Goal: Task Accomplishment & Management: Manage account settings

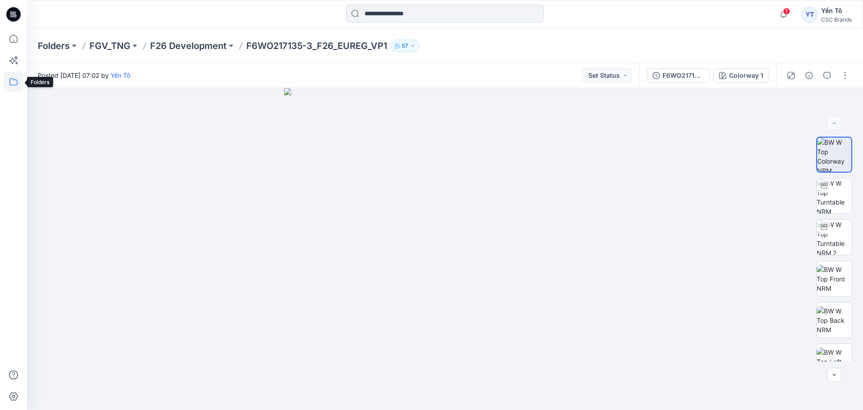
click at [14, 78] on icon at bounding box center [14, 82] width 20 height 20
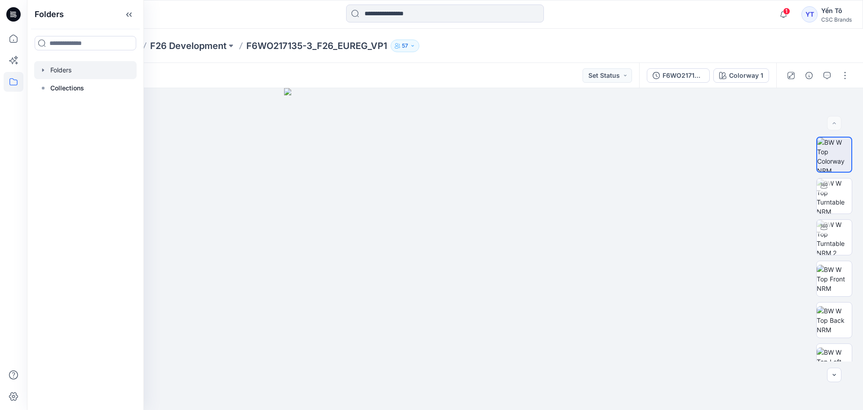
click at [58, 74] on div at bounding box center [85, 70] width 102 height 18
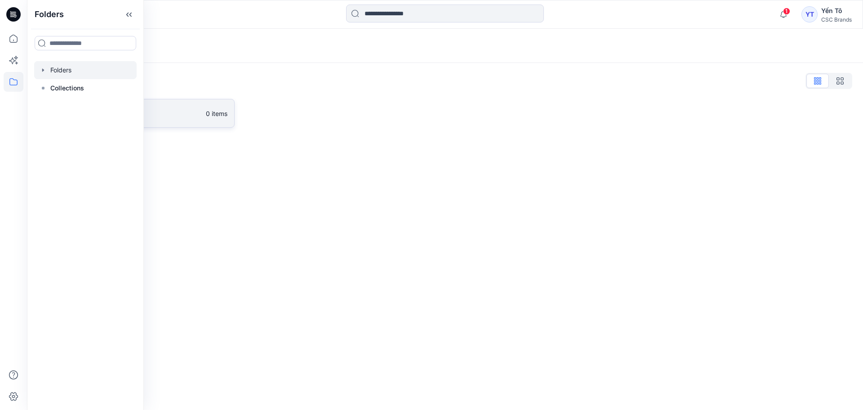
click at [201, 119] on link "FGV_TNG 0 items" at bounding box center [136, 113] width 197 height 29
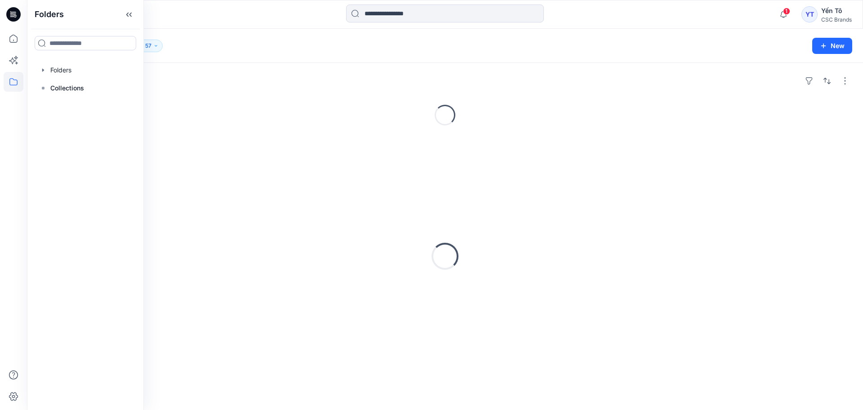
click at [201, 119] on div "Loading..." at bounding box center [445, 115] width 815 height 29
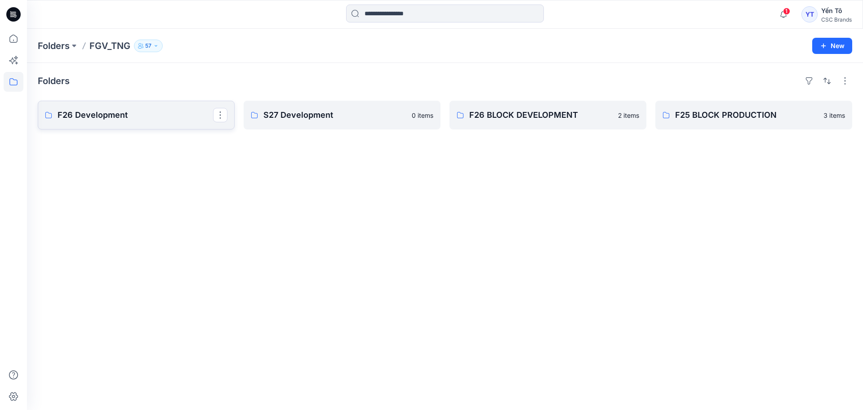
click at [144, 120] on p "F26 Development" at bounding box center [136, 115] width 156 height 13
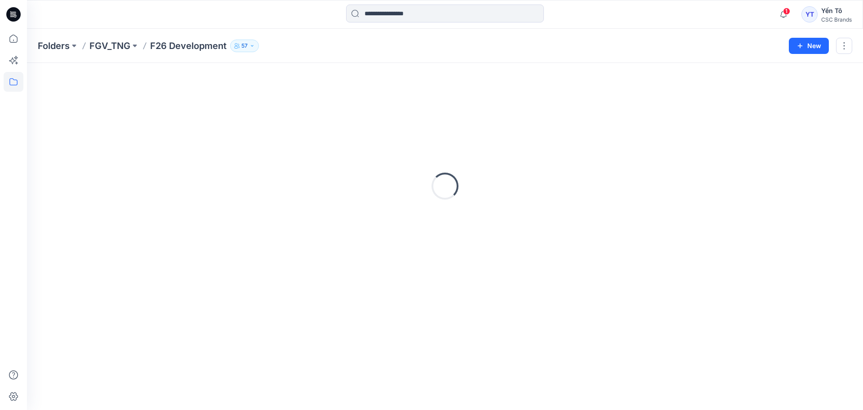
click at [144, 120] on div "Loading..." at bounding box center [445, 186] width 815 height 225
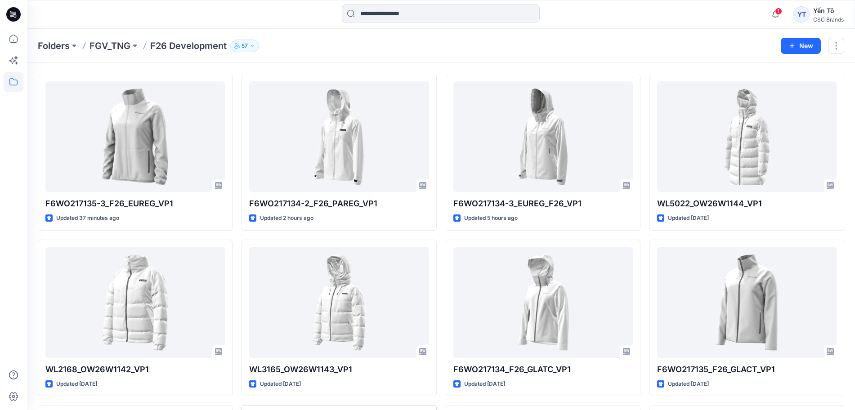
scroll to position [21, 0]
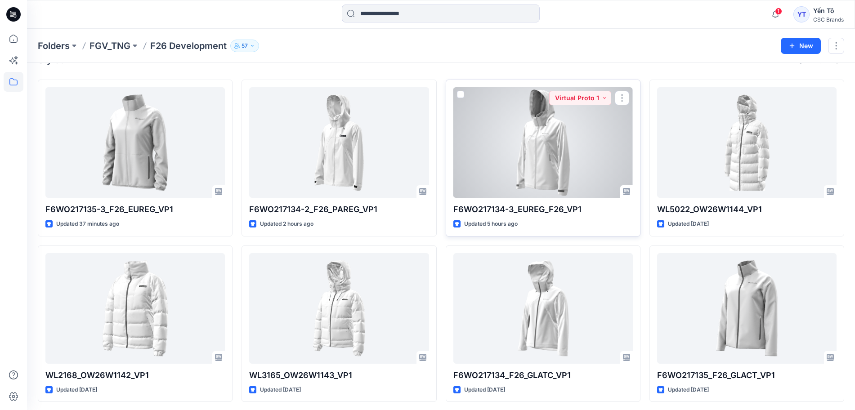
click at [526, 211] on p "F6WO217134-3_EUREG_F26_VP1" at bounding box center [542, 209] width 179 height 13
drag, startPoint x: 529, startPoint y: 209, endPoint x: 400, endPoint y: 56, distance: 200.4
click at [400, 56] on div "Folders FGV_TNG F26 Development 57 New" at bounding box center [441, 46] width 828 height 34
click at [621, 97] on button "button" at bounding box center [622, 98] width 14 height 14
click at [635, 117] on p "Edit" at bounding box center [638, 118] width 11 height 9
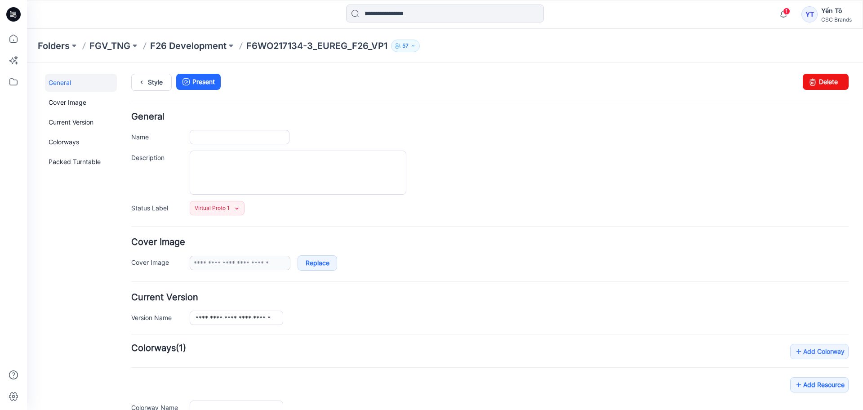
type input "**********"
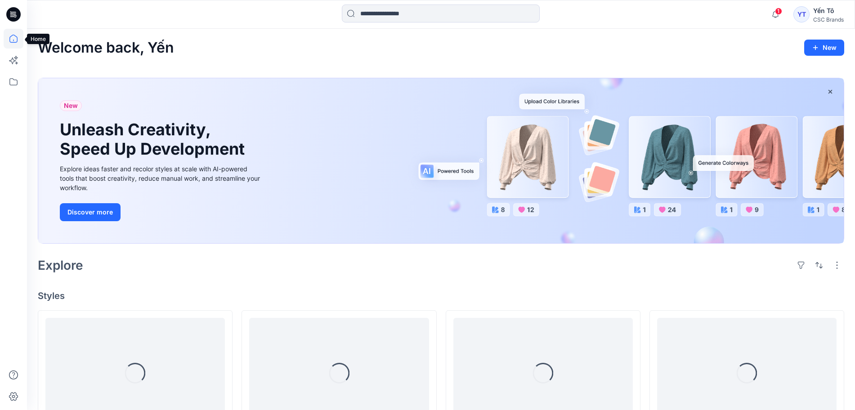
click at [11, 37] on icon at bounding box center [14, 39] width 20 height 20
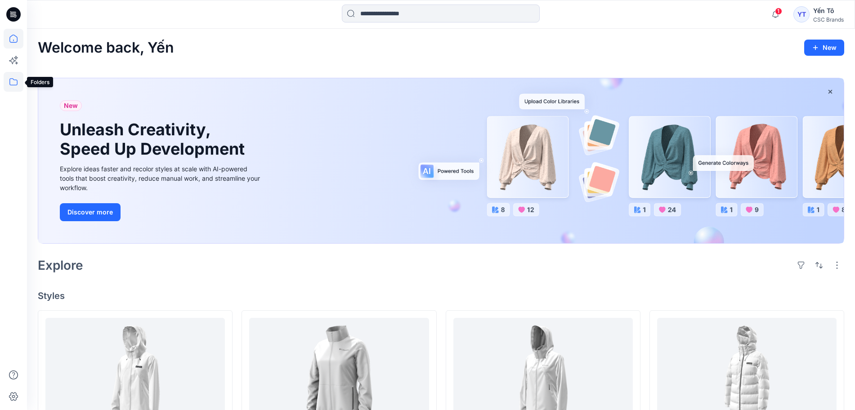
click at [12, 85] on icon at bounding box center [14, 82] width 20 height 20
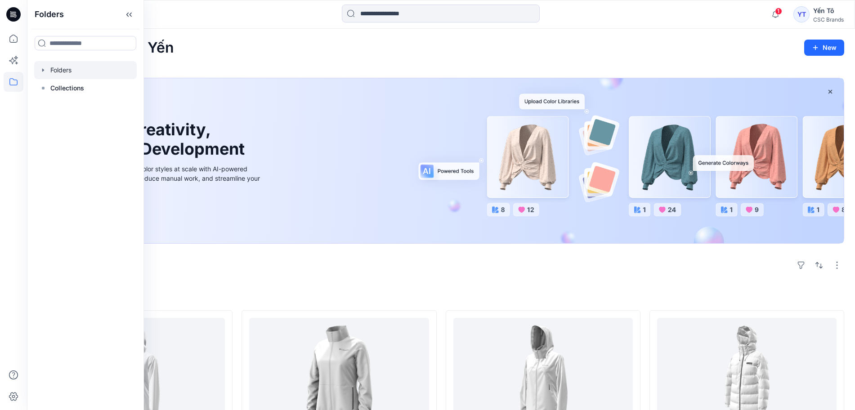
click at [72, 71] on div at bounding box center [85, 70] width 102 height 18
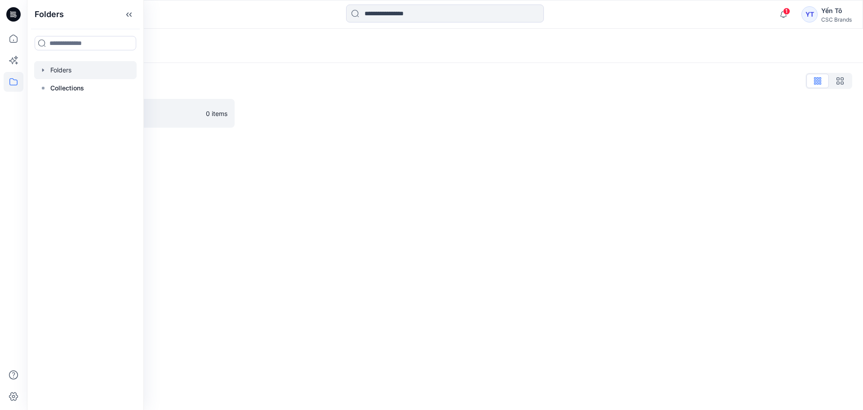
click at [530, 212] on div "Folders Folders List FGV_TNG 0 items" at bounding box center [445, 219] width 836 height 381
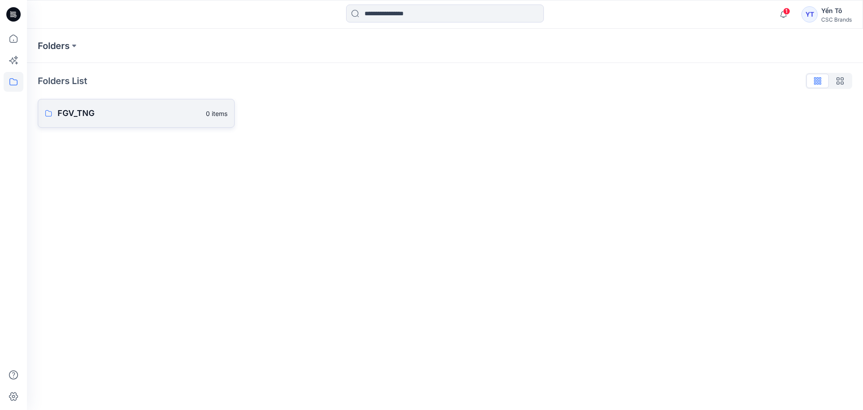
click at [149, 111] on p "FGV_TNG" at bounding box center [129, 113] width 143 height 13
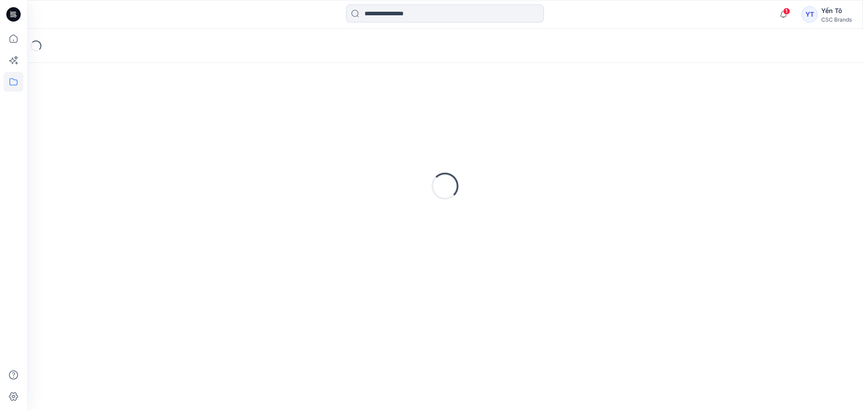
drag, startPoint x: 149, startPoint y: 111, endPoint x: 154, endPoint y: 112, distance: 4.6
click at [149, 111] on div "Loading..." at bounding box center [445, 186] width 815 height 225
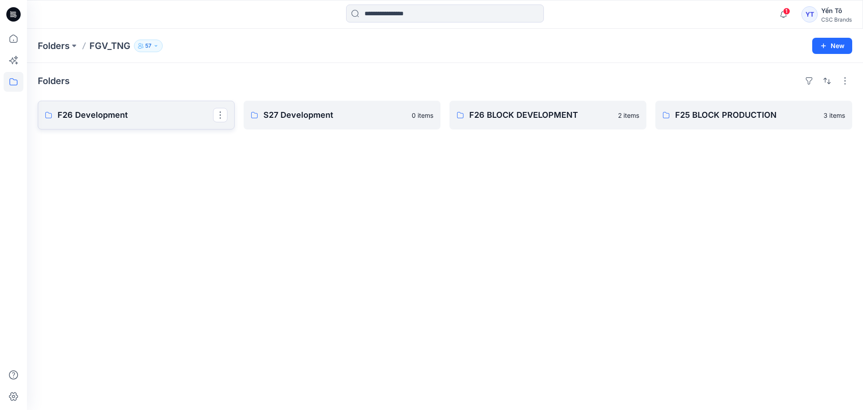
click at [100, 110] on p "F26 Development" at bounding box center [136, 115] width 156 height 13
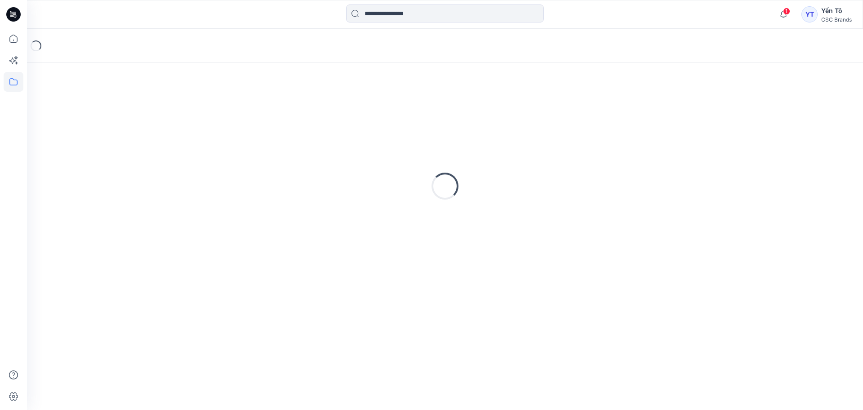
click at [100, 110] on div "Loading..." at bounding box center [445, 186] width 815 height 225
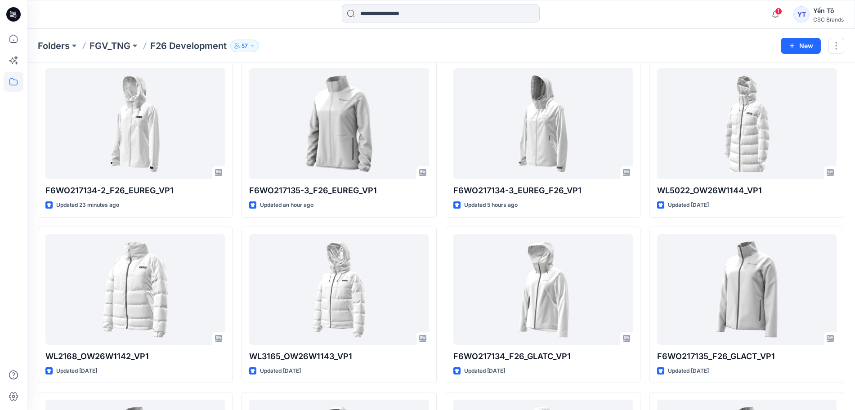
scroll to position [21, 0]
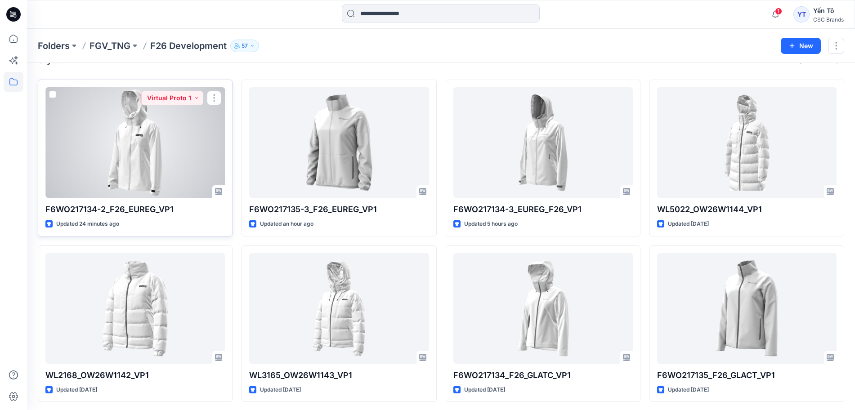
click at [111, 156] on div at bounding box center [134, 142] width 179 height 111
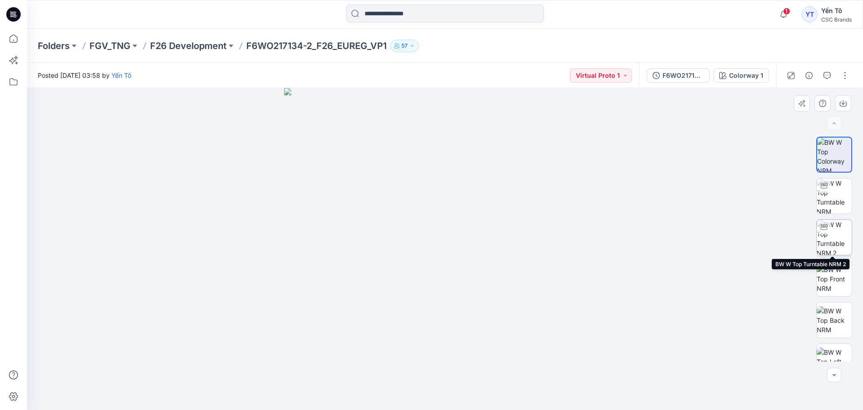
click at [833, 240] on img at bounding box center [834, 237] width 35 height 35
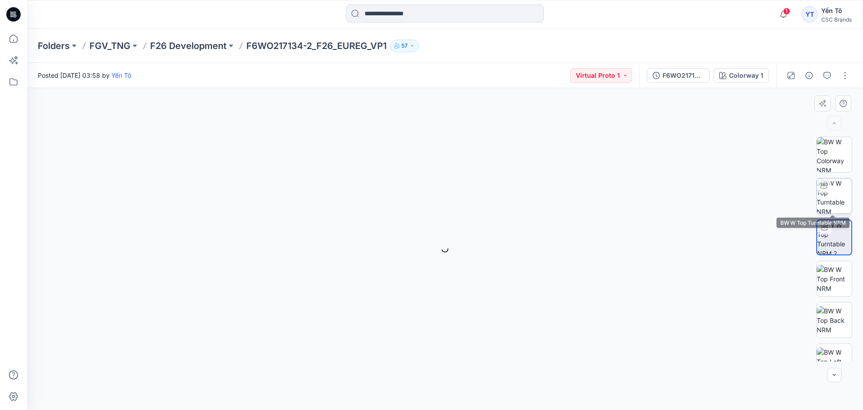
click at [834, 199] on img at bounding box center [834, 195] width 35 height 35
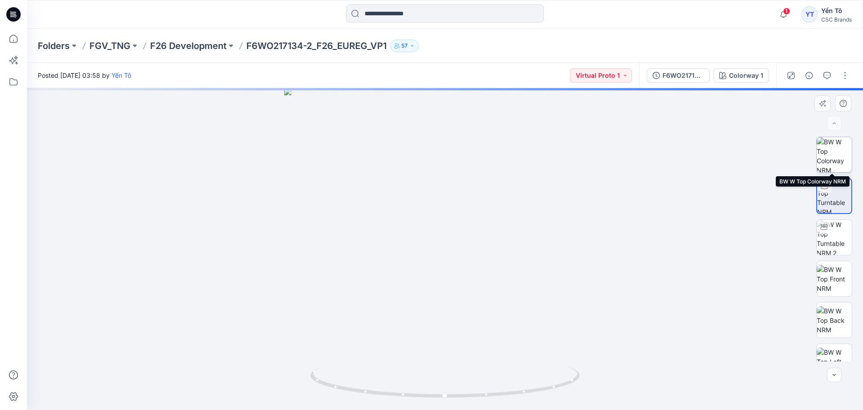
click at [831, 160] on img at bounding box center [834, 154] width 35 height 35
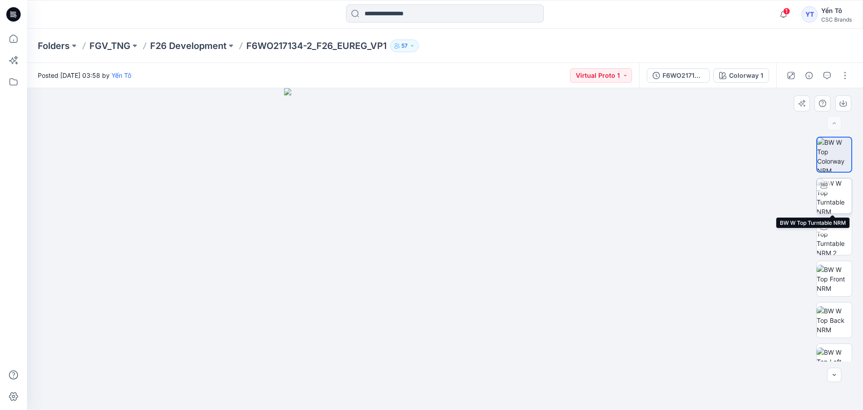
click at [829, 198] on img at bounding box center [834, 195] width 35 height 35
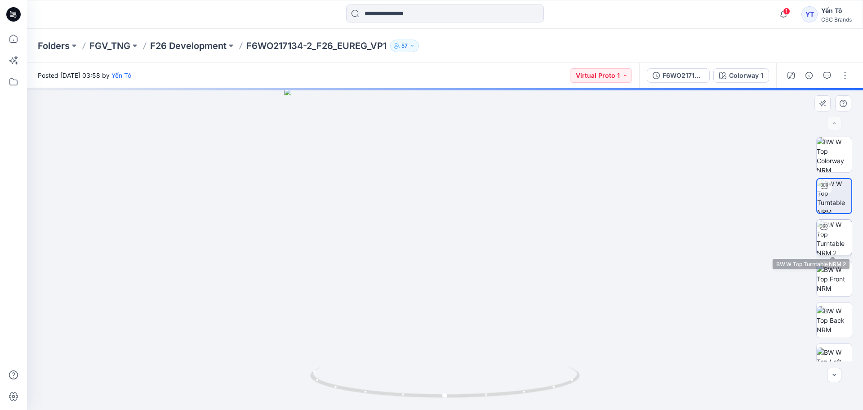
click at [835, 237] on img at bounding box center [834, 237] width 35 height 35
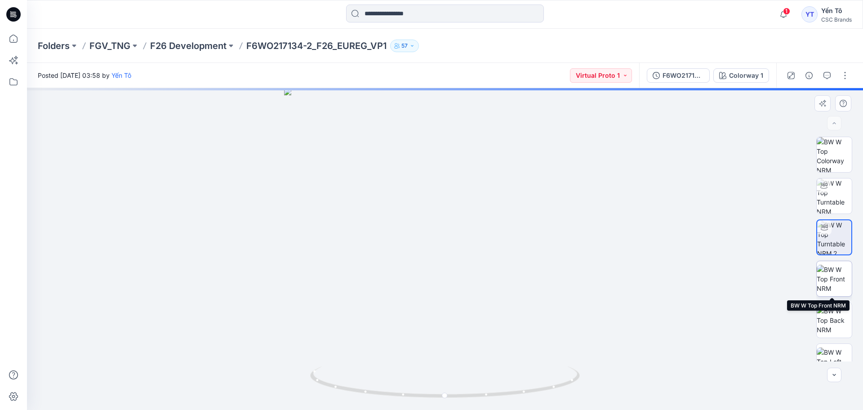
click at [836, 277] on img at bounding box center [834, 279] width 35 height 28
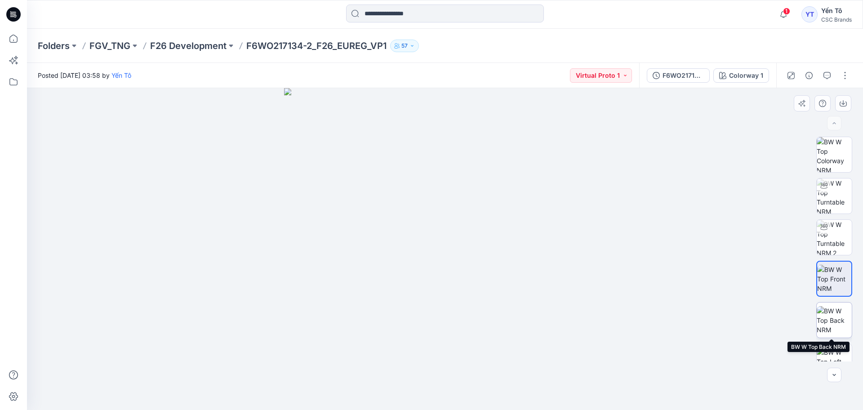
click at [831, 321] on img at bounding box center [834, 320] width 35 height 28
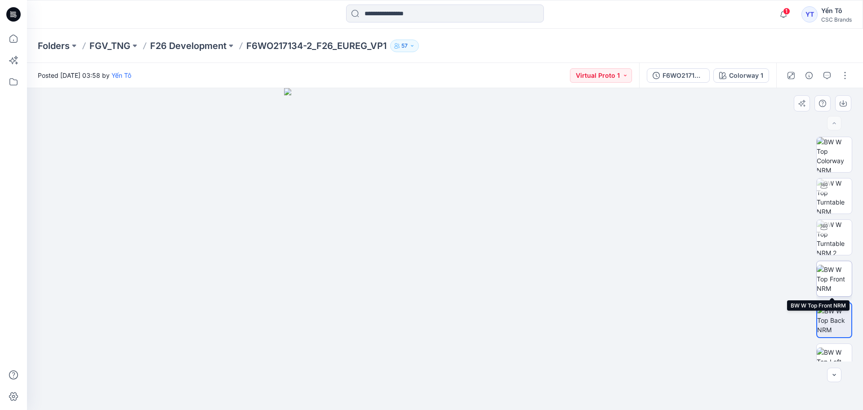
click at [842, 284] on img at bounding box center [834, 279] width 35 height 28
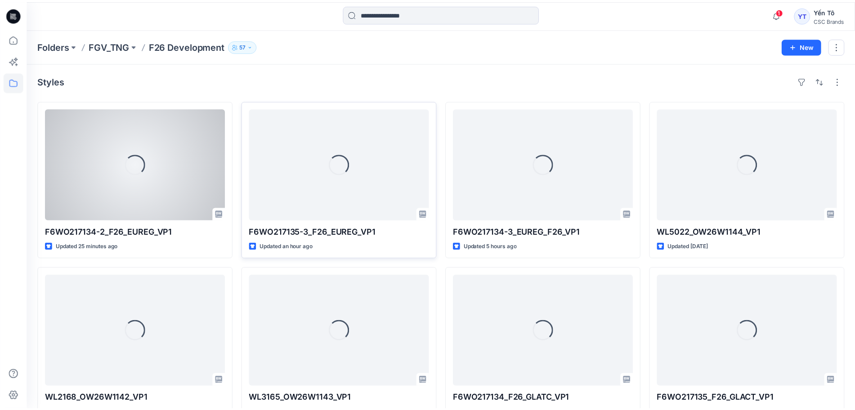
scroll to position [21, 0]
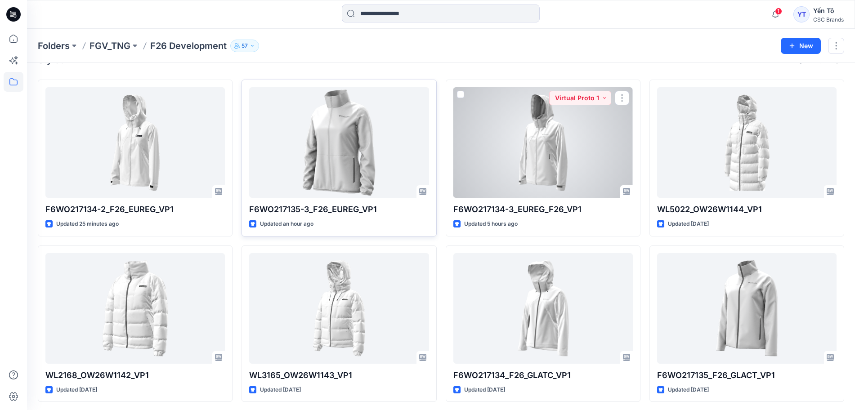
click at [540, 162] on div at bounding box center [542, 142] width 179 height 111
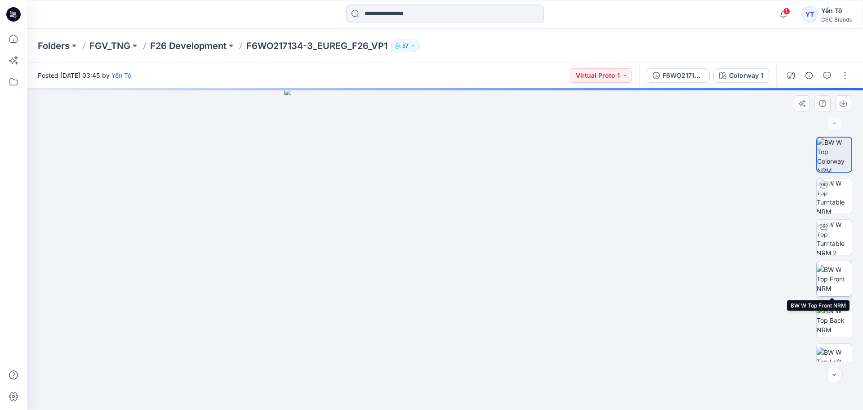
click at [829, 274] on img at bounding box center [834, 279] width 35 height 28
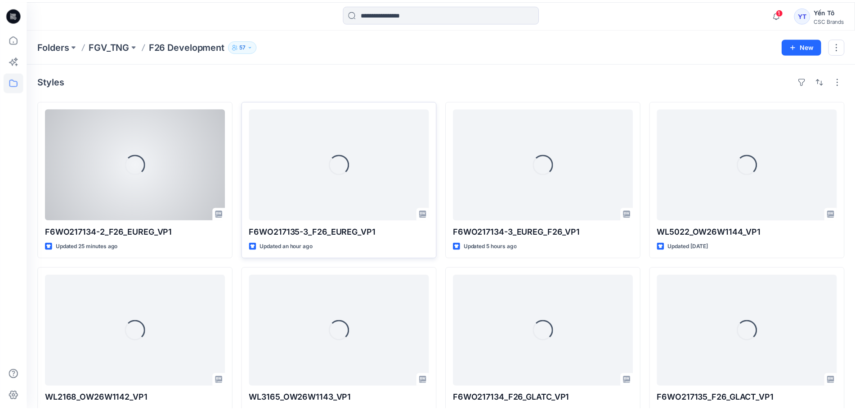
scroll to position [21, 0]
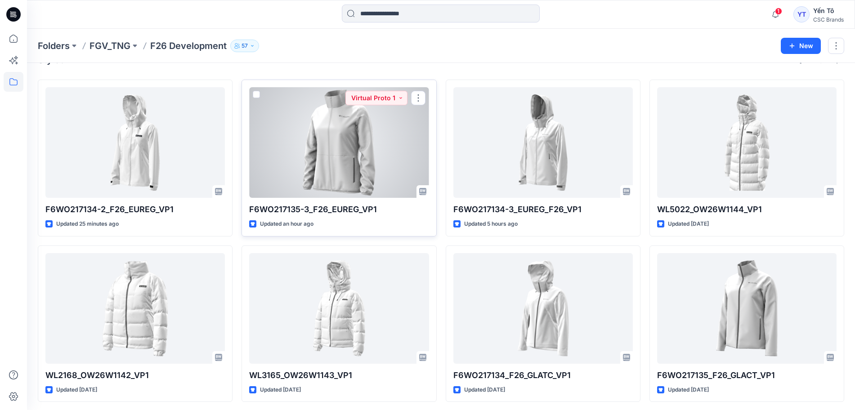
click at [305, 146] on div at bounding box center [338, 142] width 179 height 111
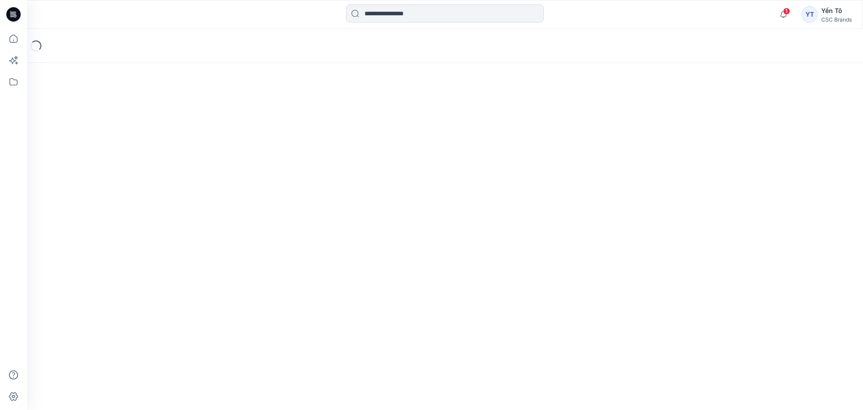
click at [305, 146] on div "Loading..." at bounding box center [445, 219] width 836 height 381
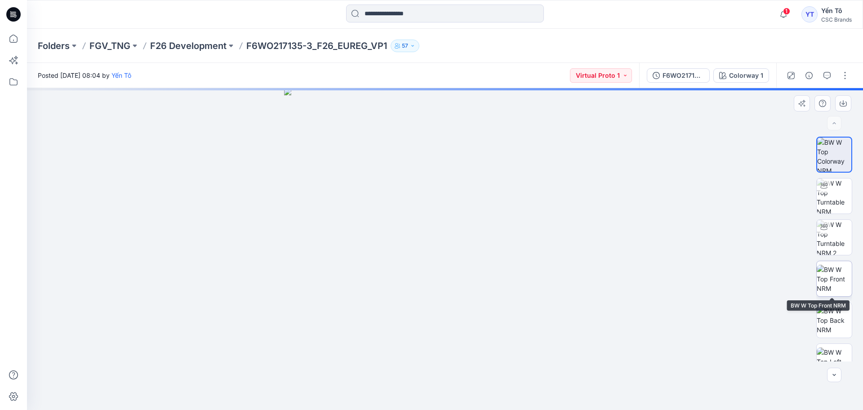
click at [832, 282] on img at bounding box center [834, 279] width 35 height 28
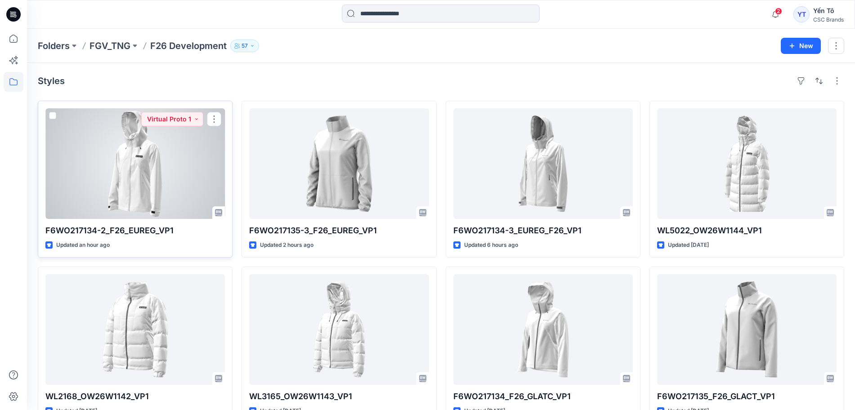
click at [169, 174] on div at bounding box center [134, 163] width 179 height 111
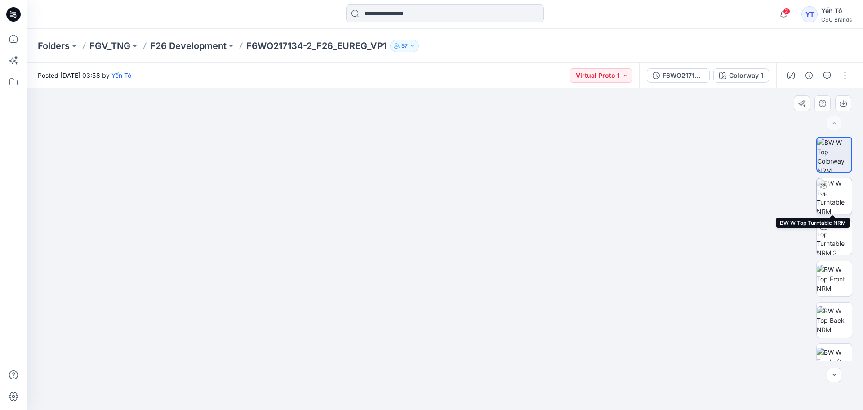
click at [827, 194] on img at bounding box center [834, 195] width 35 height 35
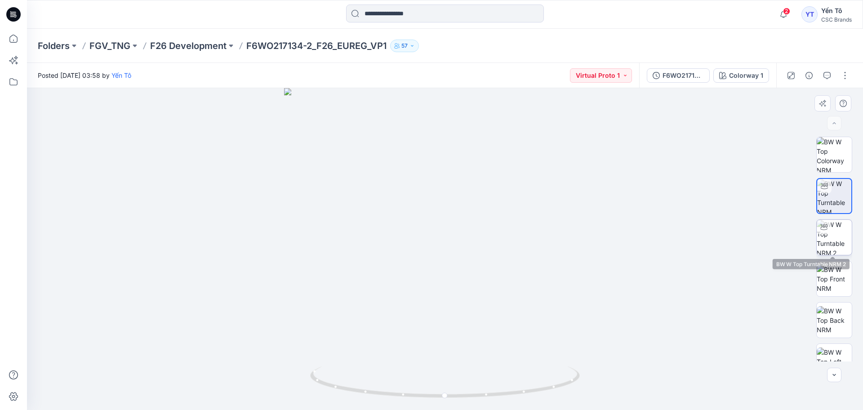
click at [835, 242] on img at bounding box center [834, 237] width 35 height 35
drag, startPoint x: 565, startPoint y: 388, endPoint x: 481, endPoint y: 396, distance: 83.9
click at [483, 390] on icon at bounding box center [446, 383] width 272 height 34
drag, startPoint x: 495, startPoint y: 392, endPoint x: 519, endPoint y: 393, distance: 23.8
click at [519, 390] on icon at bounding box center [446, 383] width 272 height 34
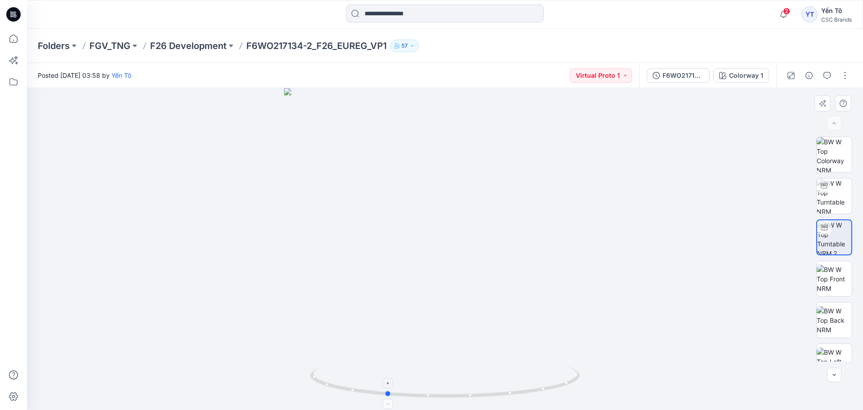
click at [519, 390] on icon at bounding box center [446, 383] width 272 height 34
click at [826, 277] on img at bounding box center [834, 279] width 35 height 28
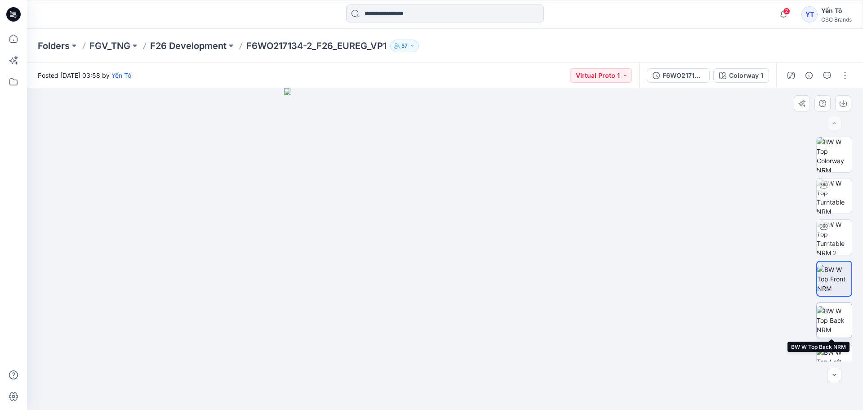
click at [825, 316] on img at bounding box center [834, 320] width 35 height 28
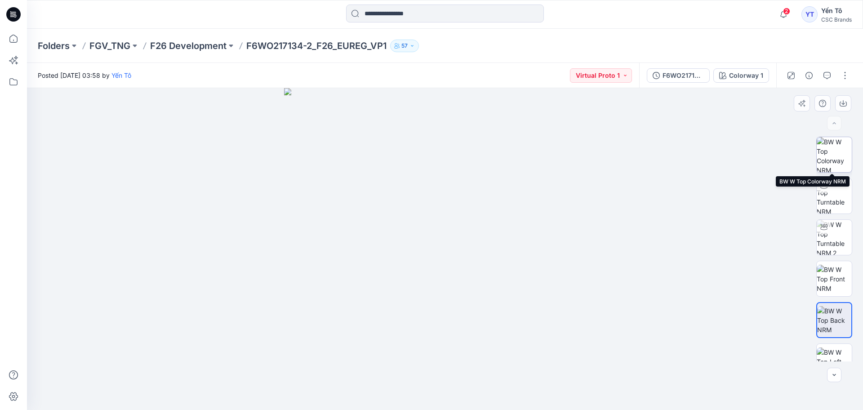
click at [831, 158] on img at bounding box center [834, 154] width 35 height 35
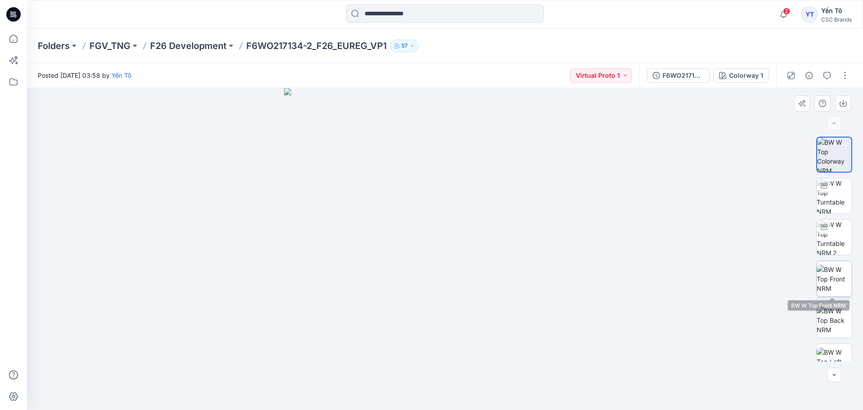
click at [837, 284] on img at bounding box center [834, 279] width 35 height 28
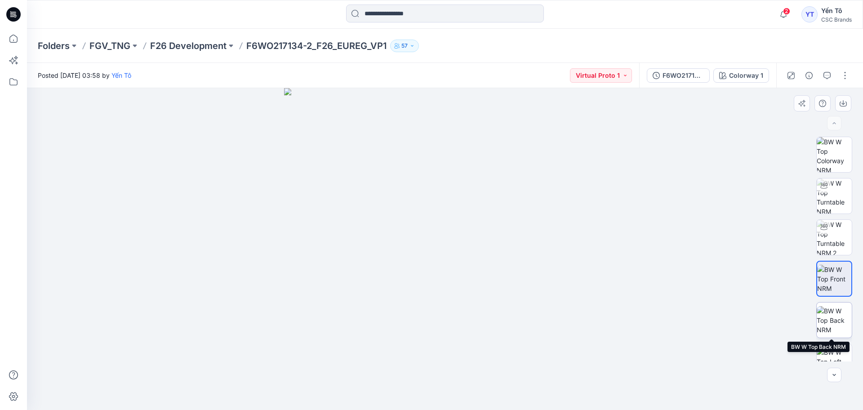
click at [832, 315] on img at bounding box center [834, 320] width 35 height 28
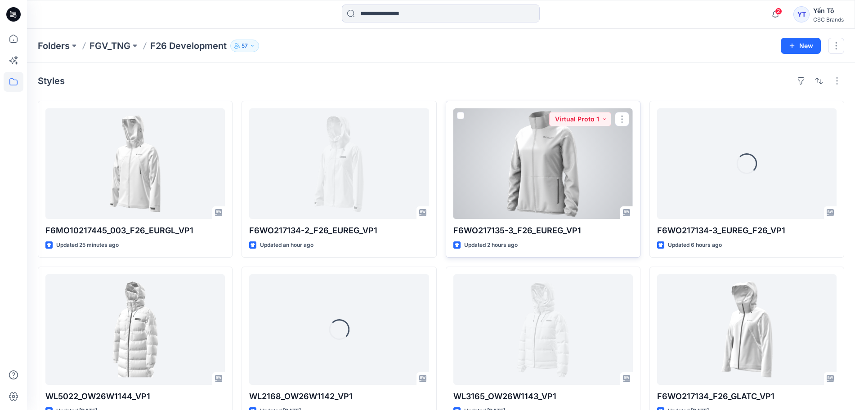
click at [516, 184] on div at bounding box center [542, 163] width 179 height 111
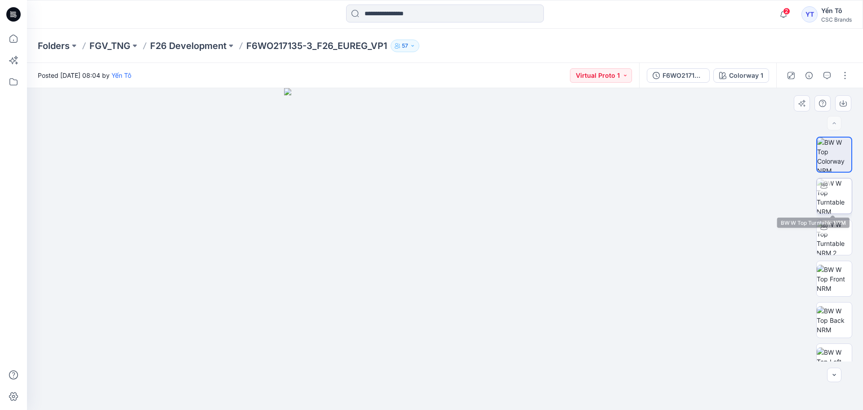
click at [834, 202] on img at bounding box center [834, 195] width 35 height 35
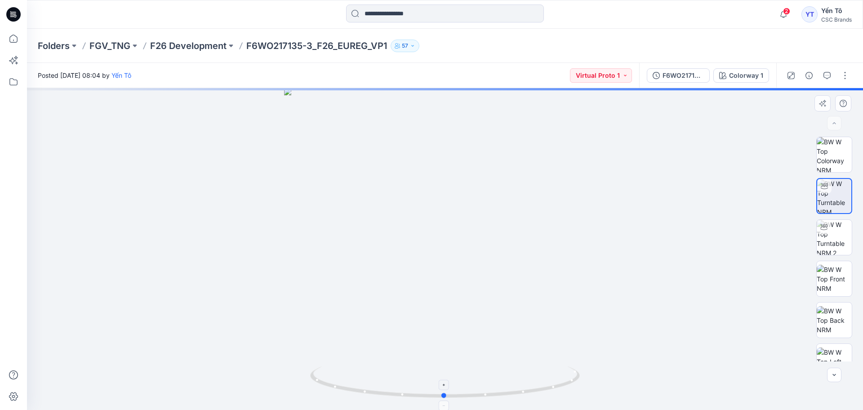
drag, startPoint x: 559, startPoint y: 388, endPoint x: 558, endPoint y: 382, distance: 6.4
click at [558, 382] on icon at bounding box center [446, 383] width 272 height 34
click at [837, 274] on img at bounding box center [834, 279] width 35 height 28
